Goal: Transaction & Acquisition: Subscribe to service/newsletter

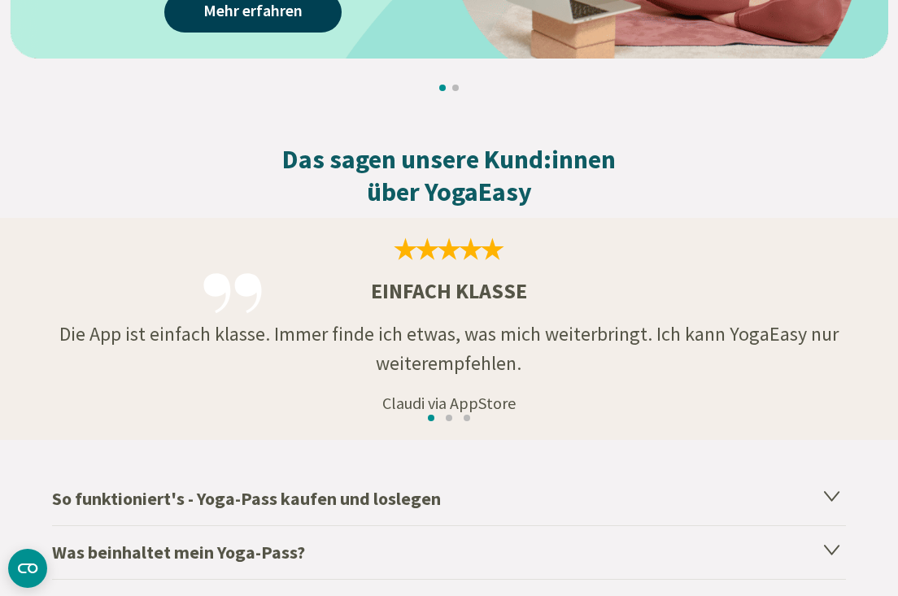
scroll to position [2675, 0]
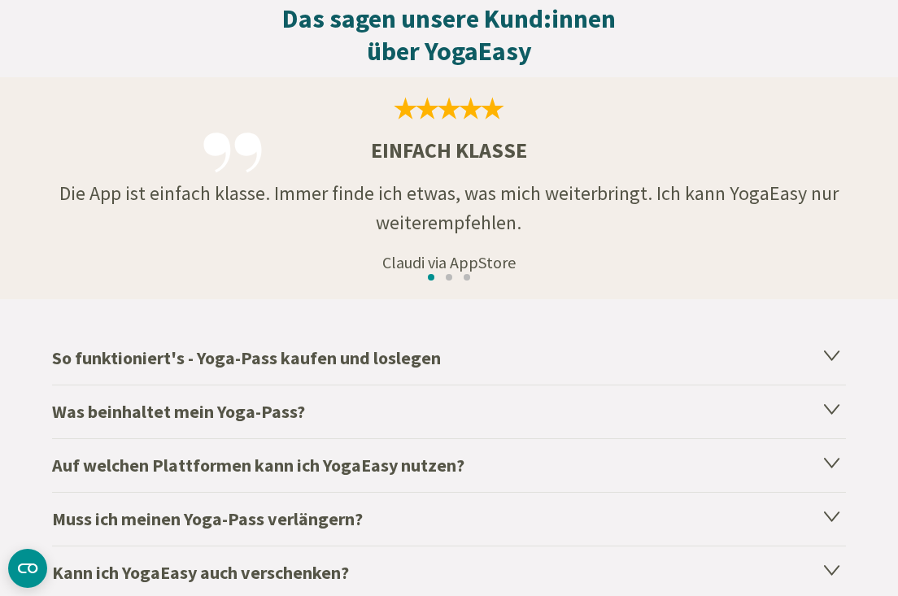
click at [827, 354] on icon at bounding box center [832, 355] width 14 height 9
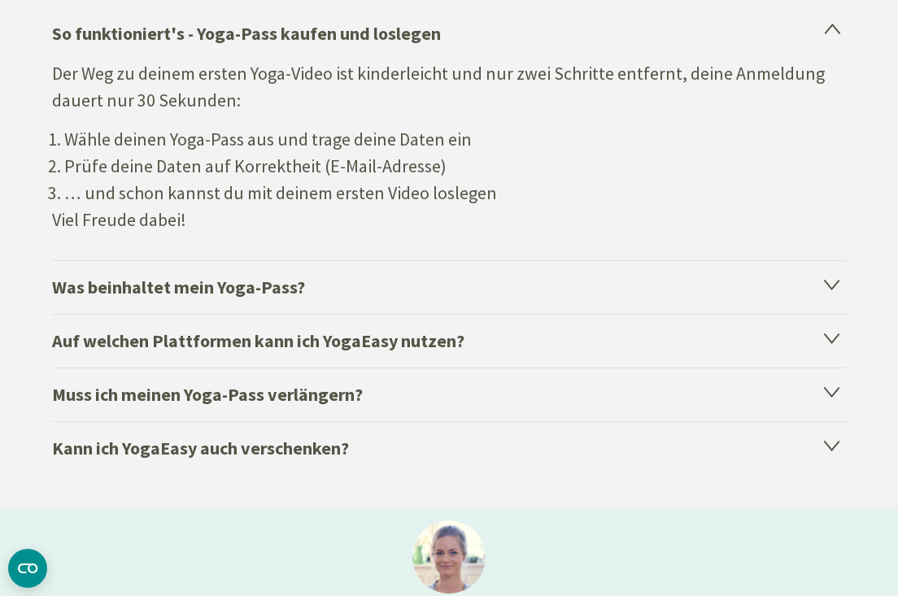
scroll to position [3085, 0]
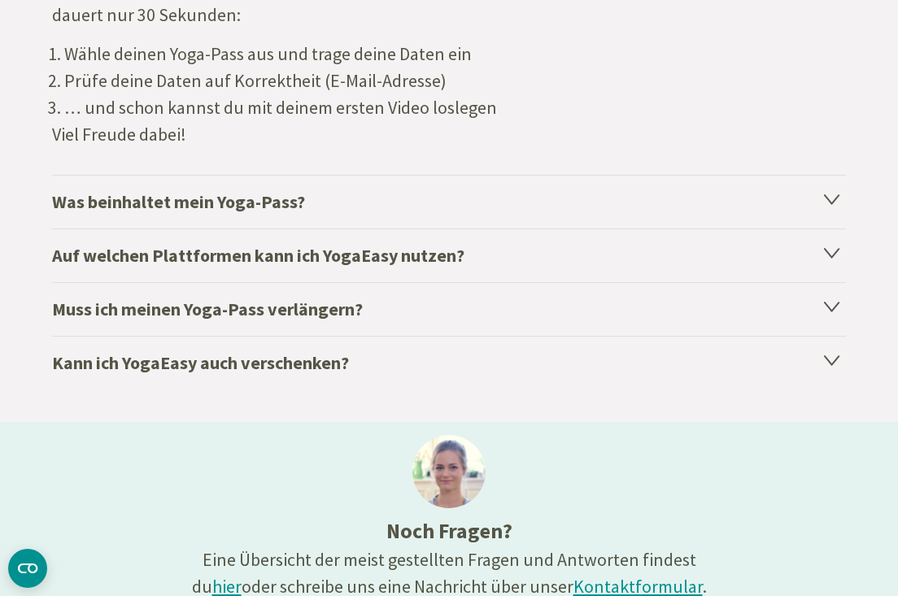
click at [837, 198] on icon at bounding box center [832, 199] width 20 height 20
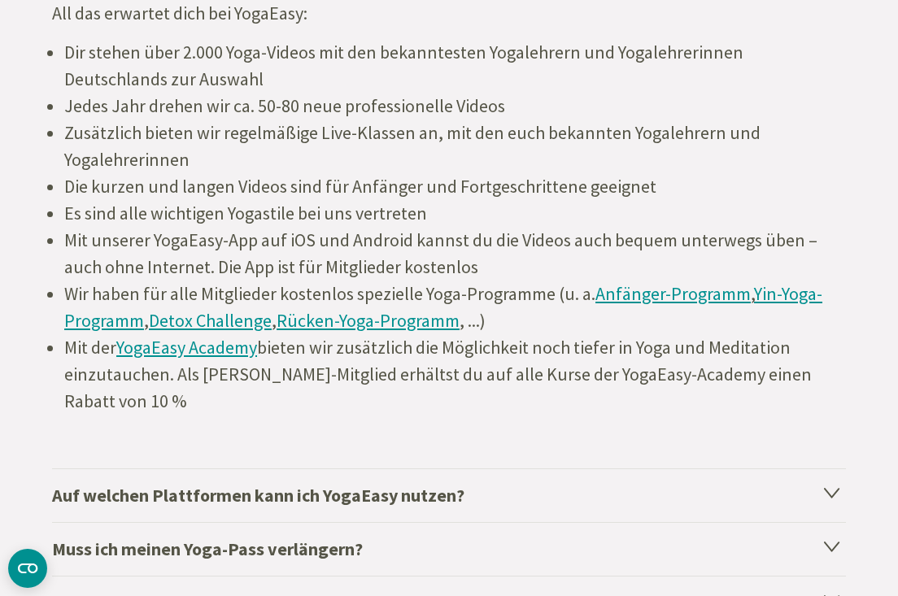
scroll to position [3181, 0]
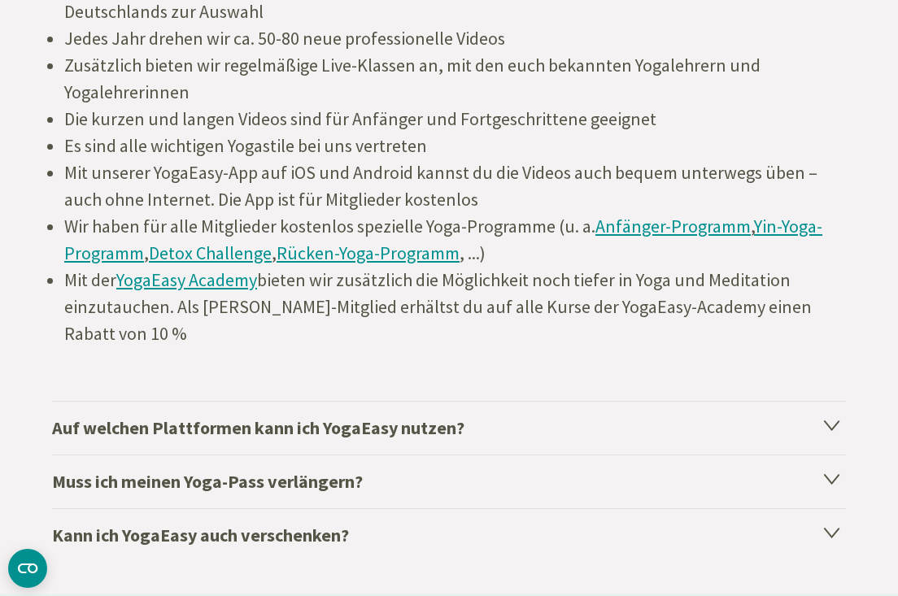
click at [840, 424] on icon at bounding box center [832, 425] width 20 height 20
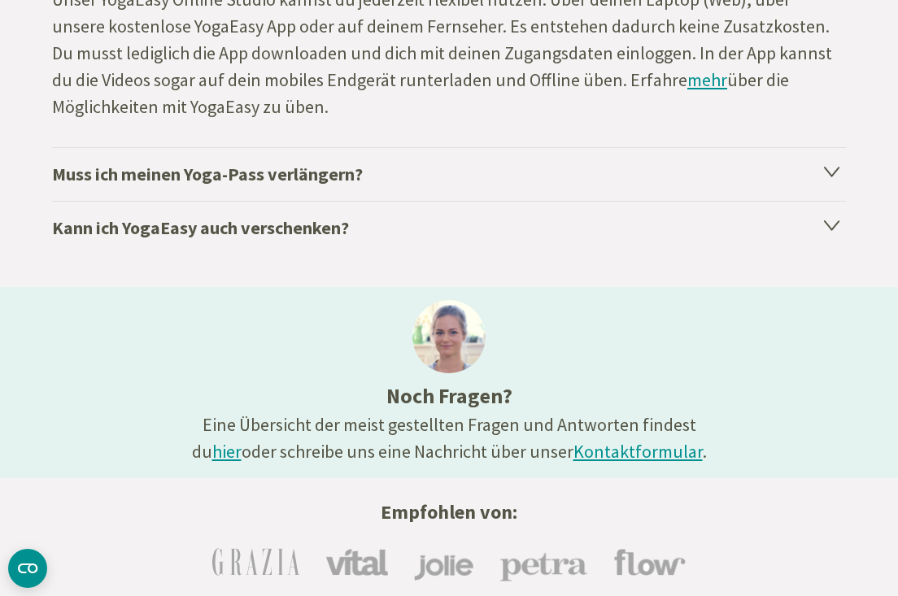
click at [823, 172] on icon at bounding box center [832, 171] width 20 height 20
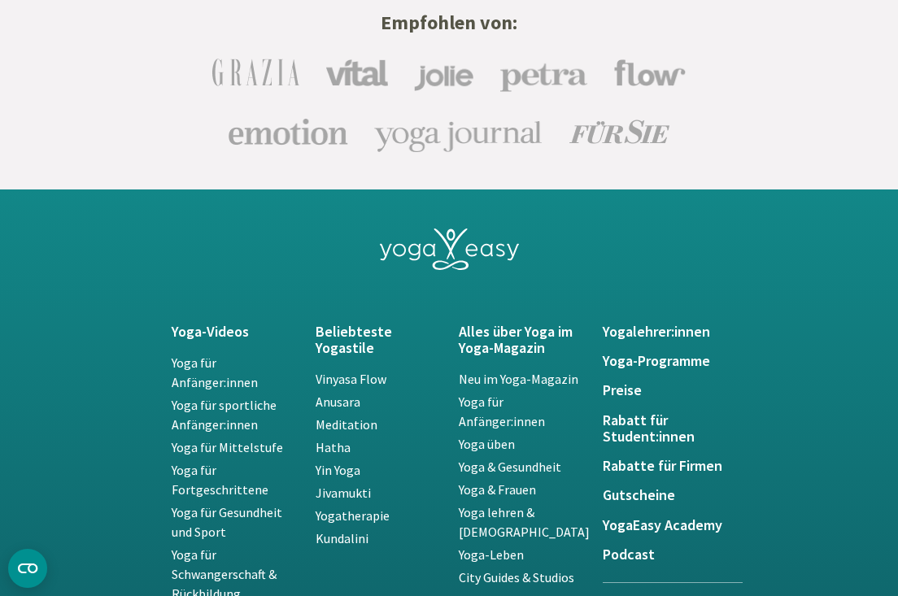
scroll to position [3808, 0]
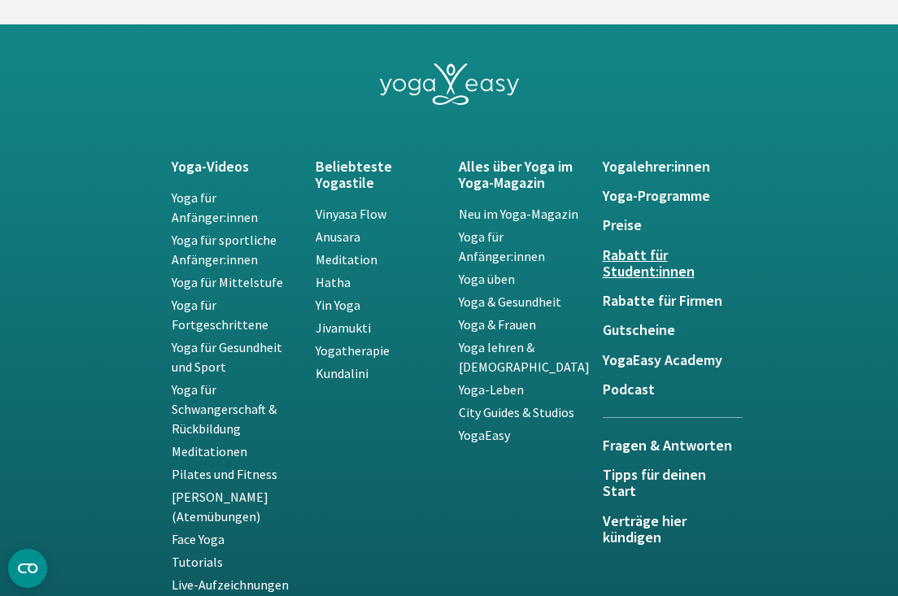
click at [645, 269] on h5 "Rabatt für Student:innen" at bounding box center [665, 263] width 124 height 33
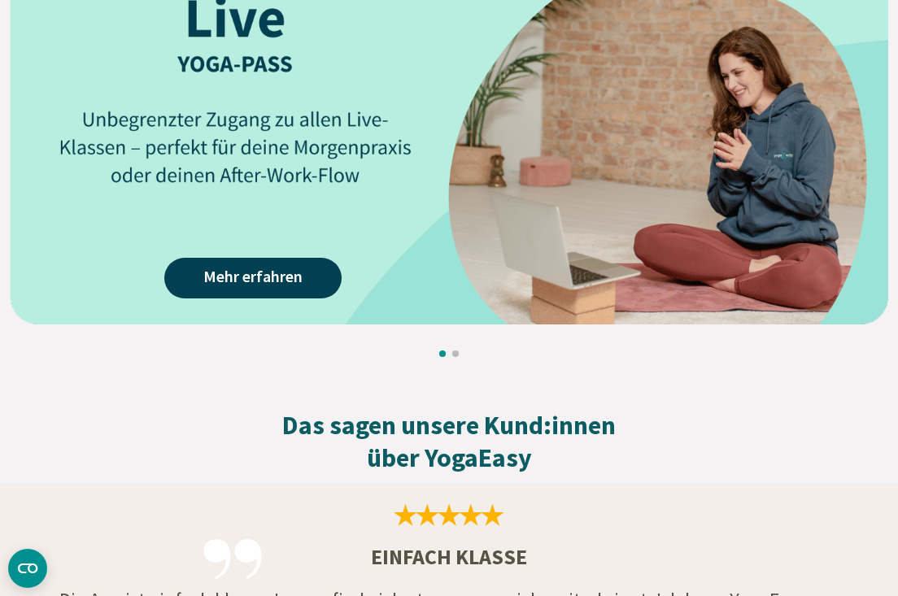
scroll to position [2265, 0]
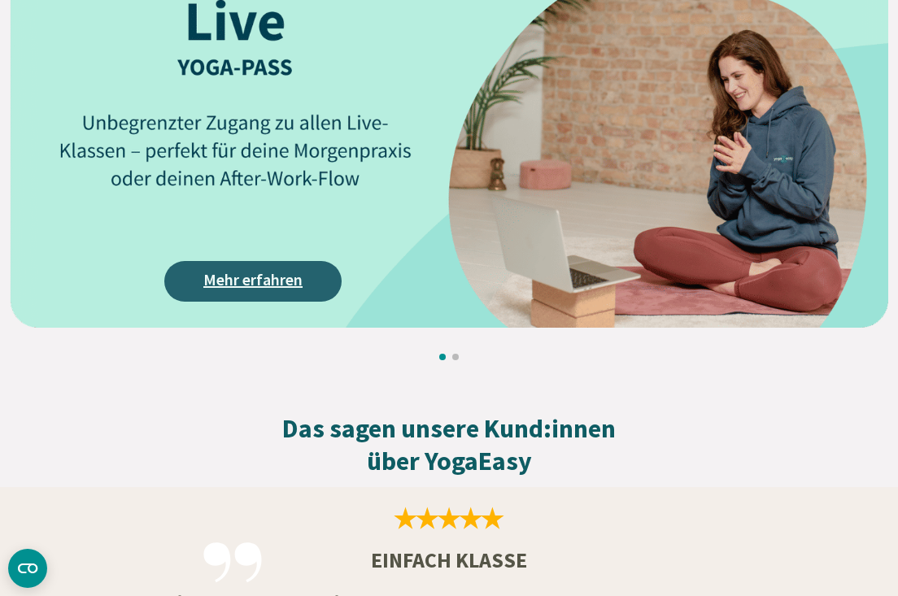
click at [227, 268] on link "Mehr erfahren" at bounding box center [252, 281] width 177 height 41
